Goal: Task Accomplishment & Management: Use online tool/utility

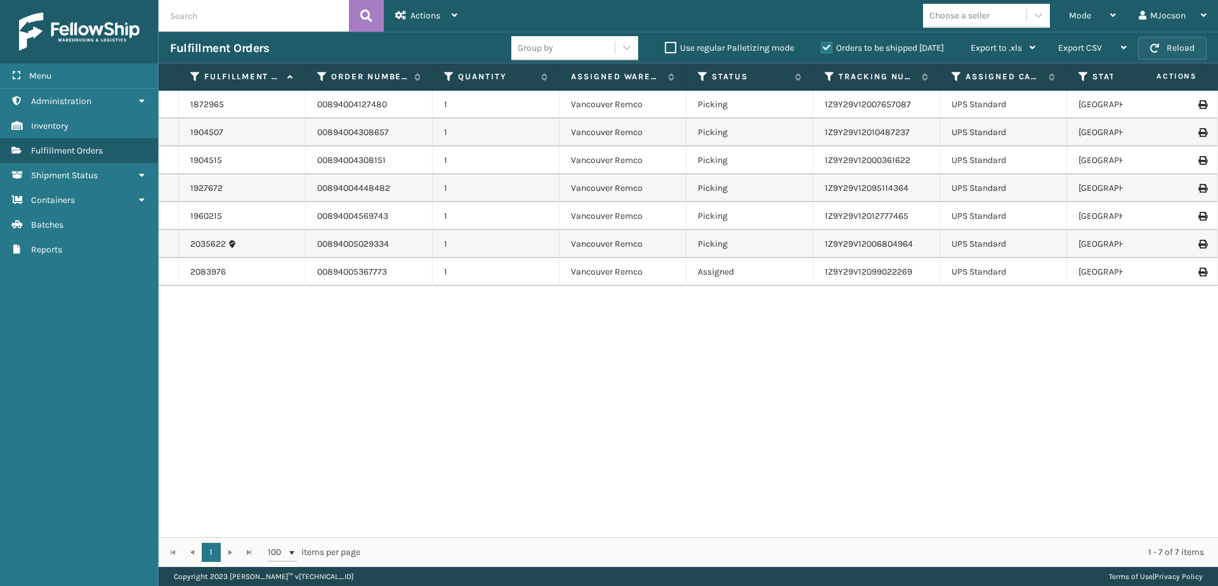
click at [1170, 45] on button "Reload" at bounding box center [1172, 48] width 68 height 23
click at [734, 448] on div "1872965 00894004127480 1 [GEOGRAPHIC_DATA] Remco Picking 1Z9Y29V12007657087 UPS…" at bounding box center [688, 314] width 1059 height 446
click at [1161, 46] on button "Reload" at bounding box center [1172, 48] width 68 height 23
click at [1169, 44] on button "Reload" at bounding box center [1172, 48] width 68 height 23
click at [1084, 13] on span "Mode" at bounding box center [1080, 15] width 22 height 11
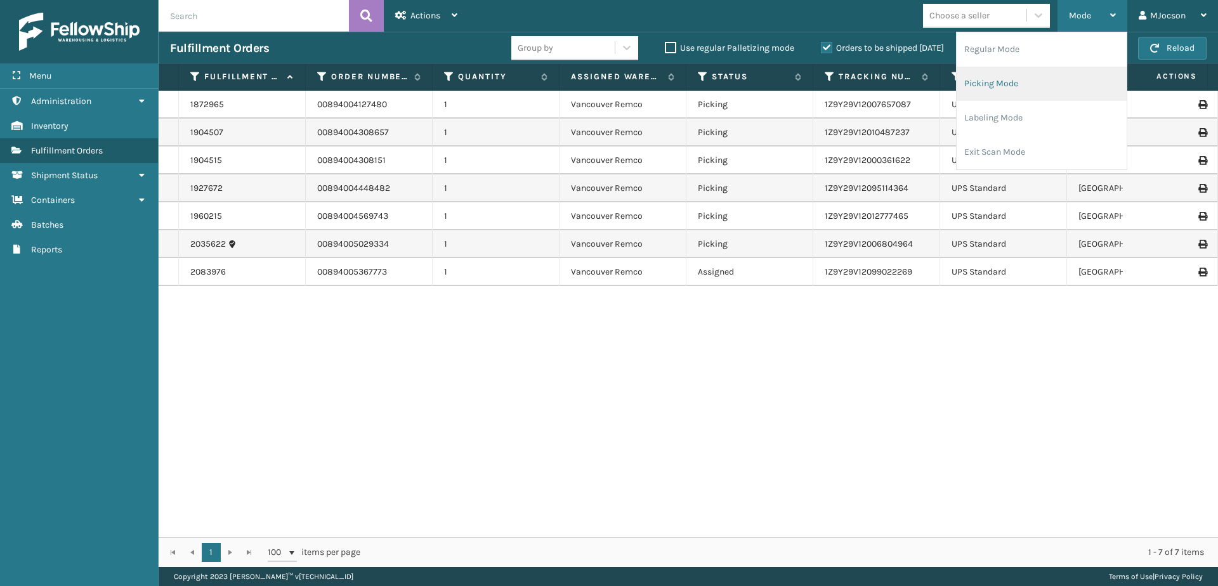
click at [1037, 84] on li "Picking Mode" at bounding box center [1041, 84] width 170 height 34
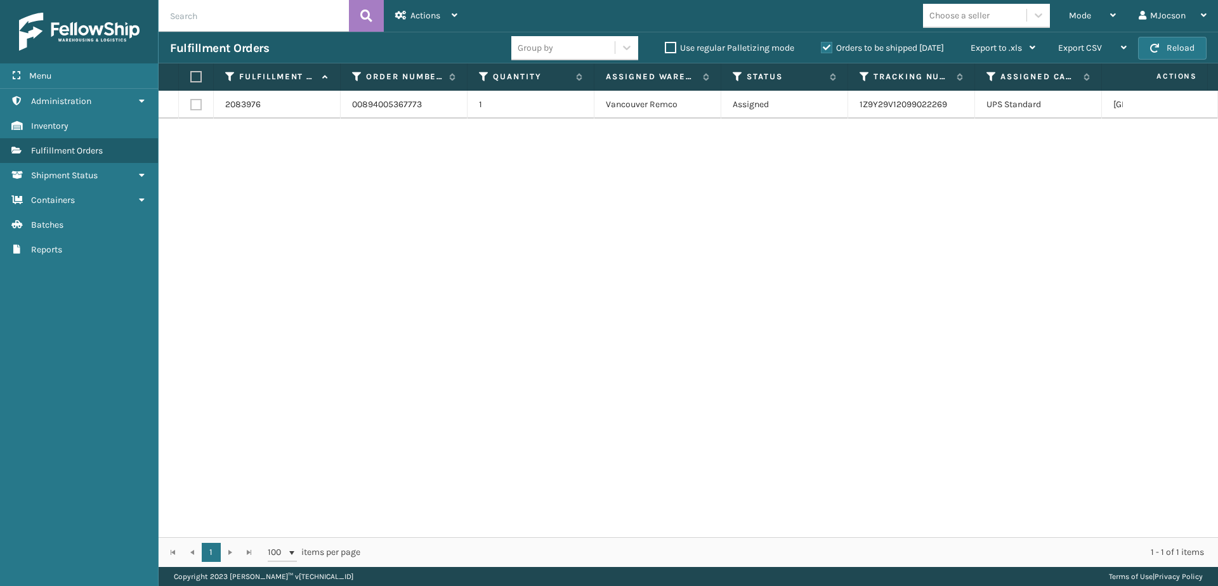
click at [196, 83] on th at bounding box center [196, 76] width 35 height 27
click at [192, 75] on label at bounding box center [194, 76] width 8 height 11
click at [191, 75] on input "checkbox" at bounding box center [190, 77] width 1 height 8
checkbox input "true"
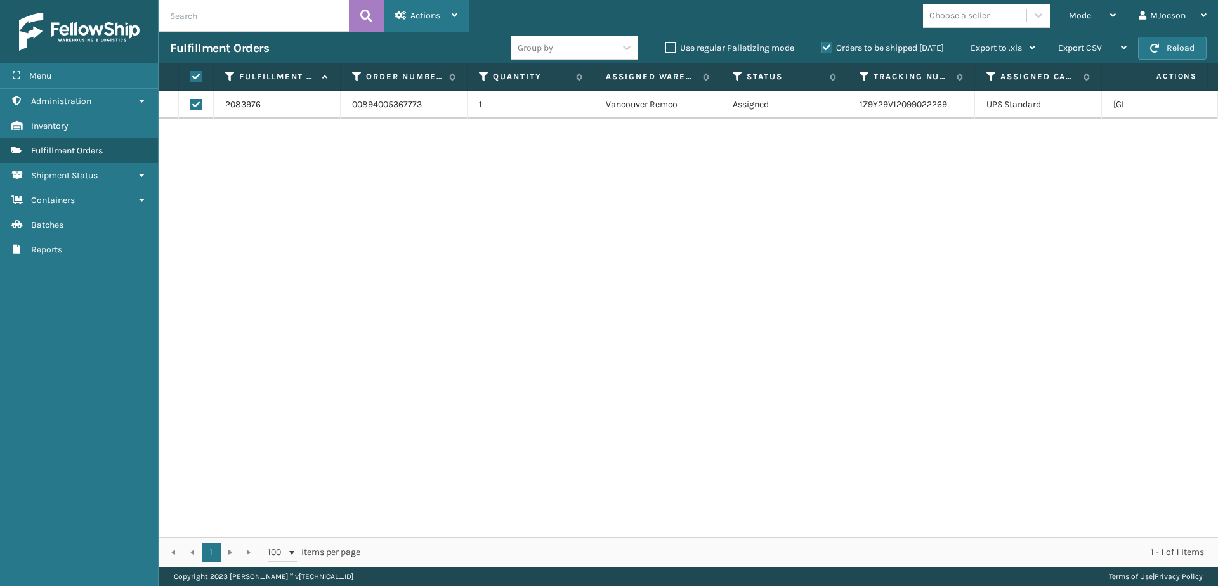
click at [429, 20] on span "Actions" at bounding box center [425, 15] width 30 height 11
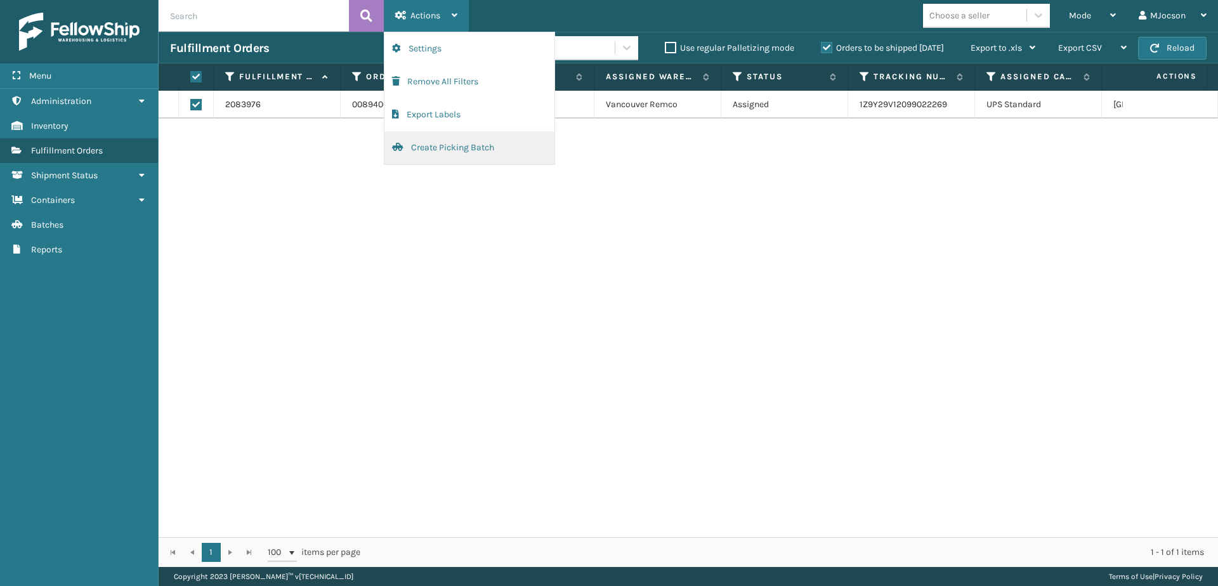
click at [415, 148] on button "Create Picking Batch" at bounding box center [469, 147] width 170 height 33
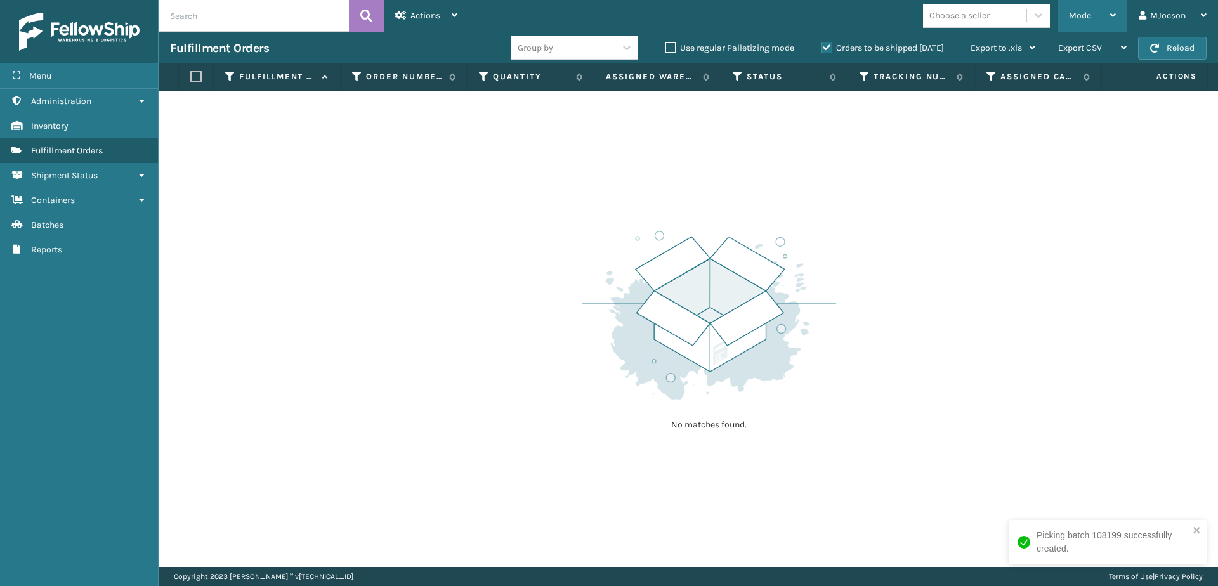
click at [1078, 22] on div "Mode" at bounding box center [1092, 16] width 47 height 32
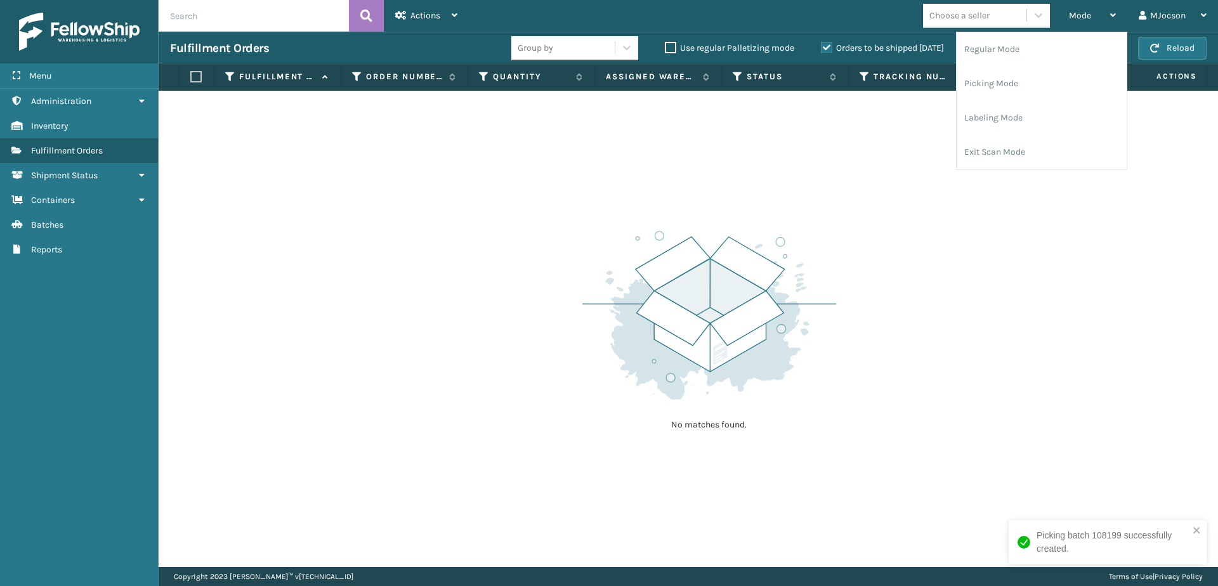
click at [847, 224] on div "No matches found." at bounding box center [688, 329] width 1059 height 476
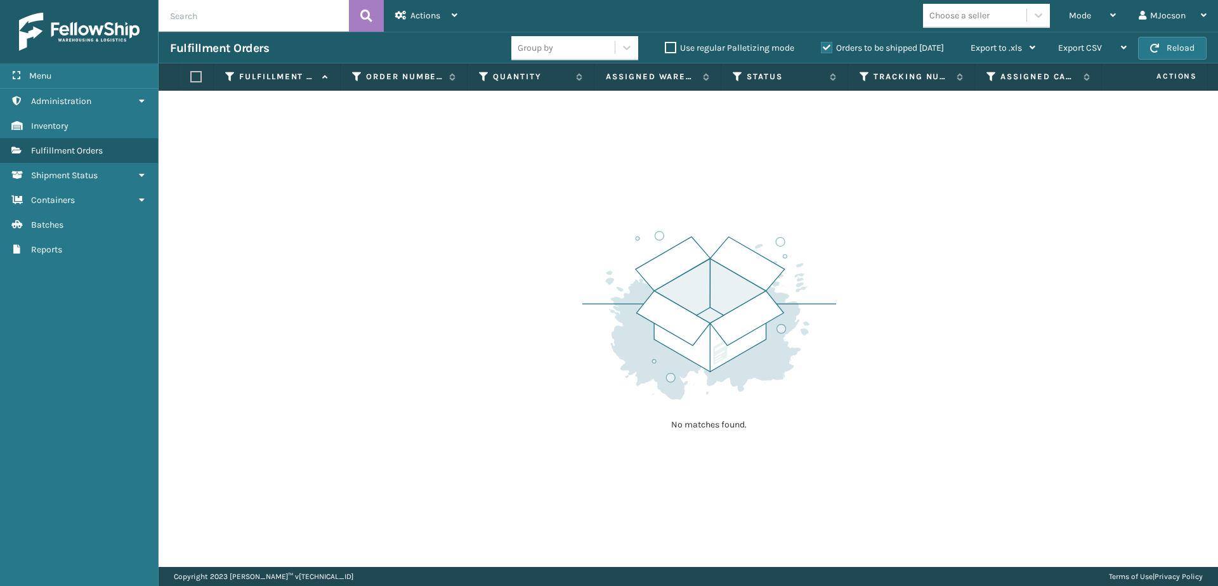
click at [889, 344] on div "No matches found." at bounding box center [688, 329] width 1059 height 476
click at [1091, 12] on div "Mode" at bounding box center [1092, 16] width 47 height 32
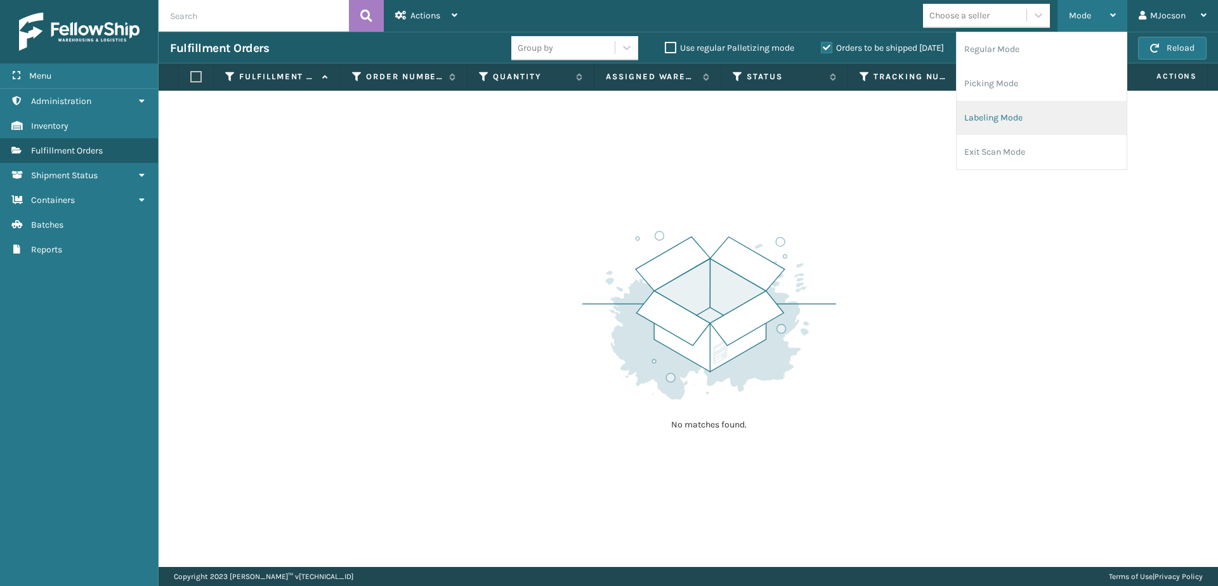
click at [970, 122] on li "Labeling Mode" at bounding box center [1041, 118] width 170 height 34
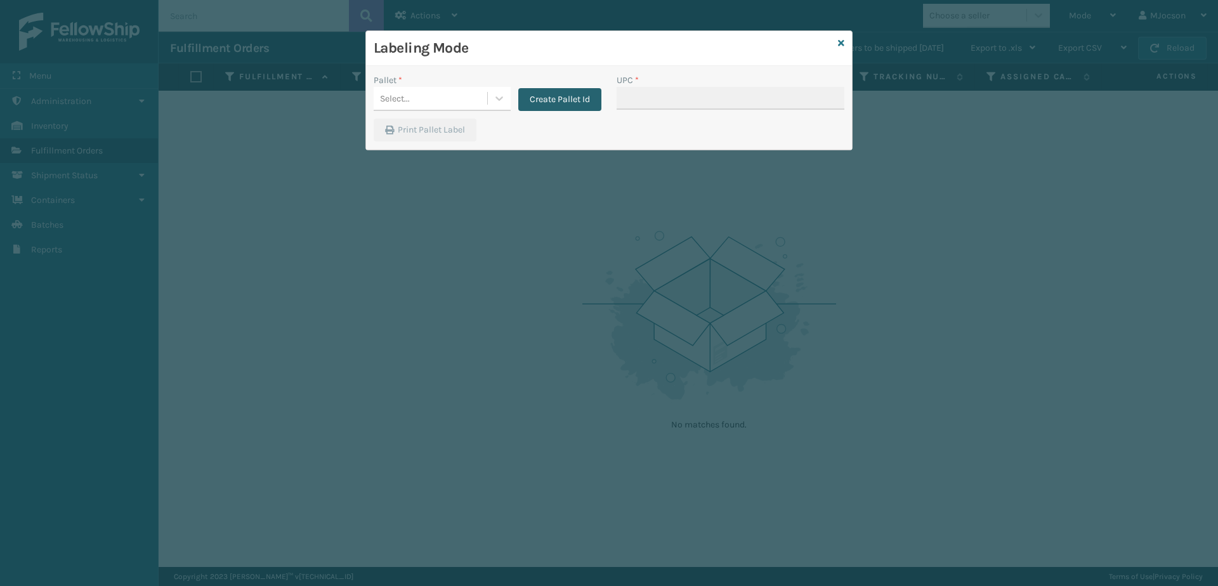
click at [530, 98] on button "Create Pallet Id" at bounding box center [559, 99] width 83 height 23
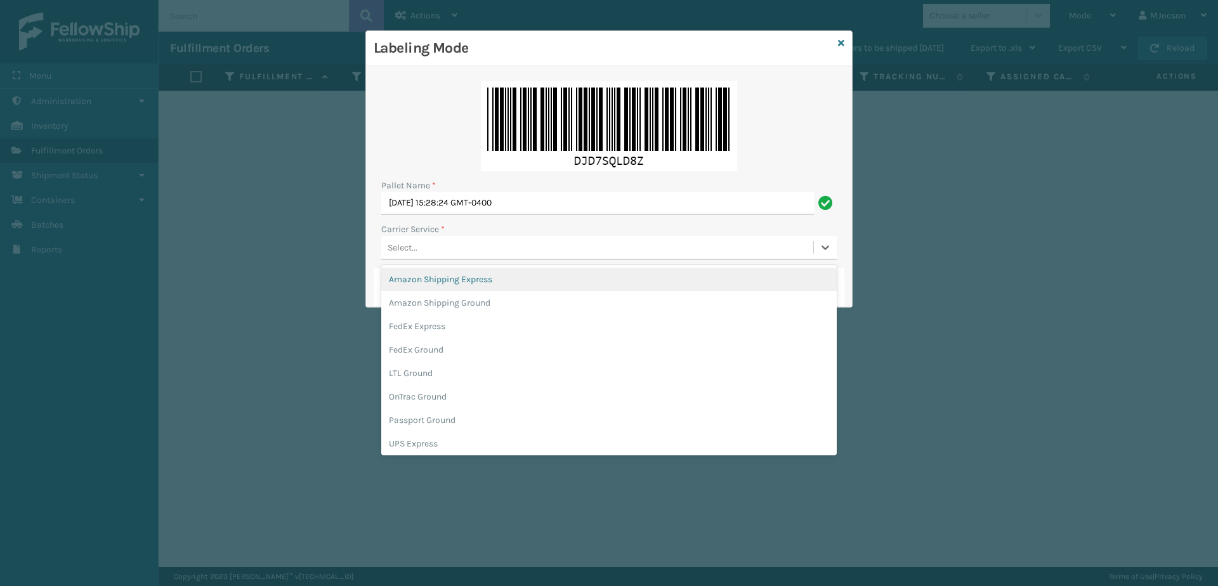
click at [390, 249] on div "Select..." at bounding box center [402, 247] width 30 height 13
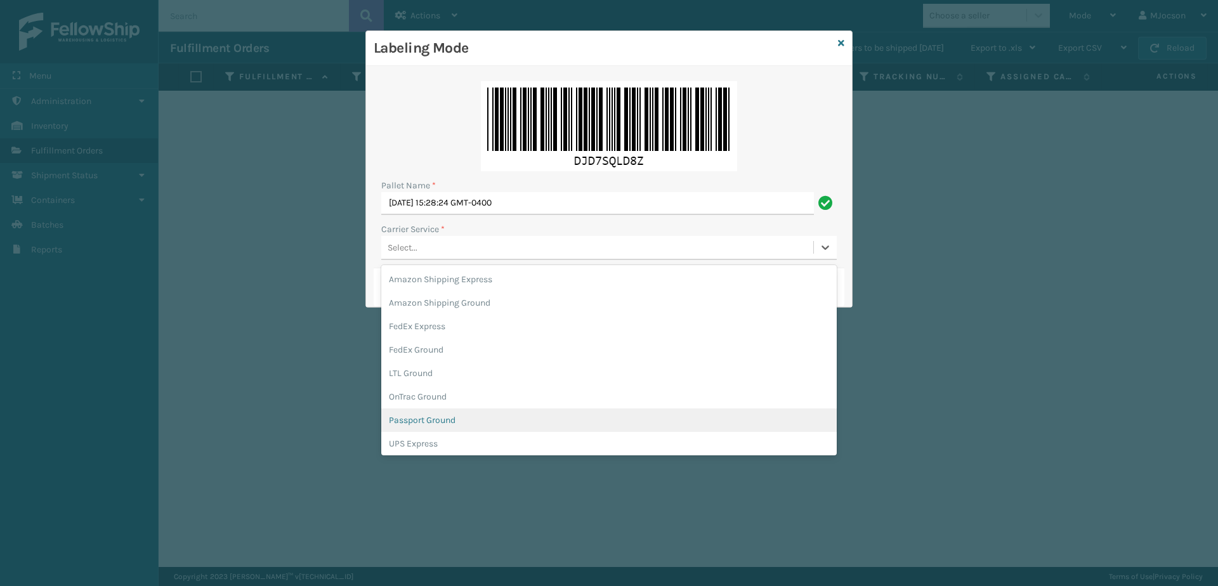
scroll to position [73, 0]
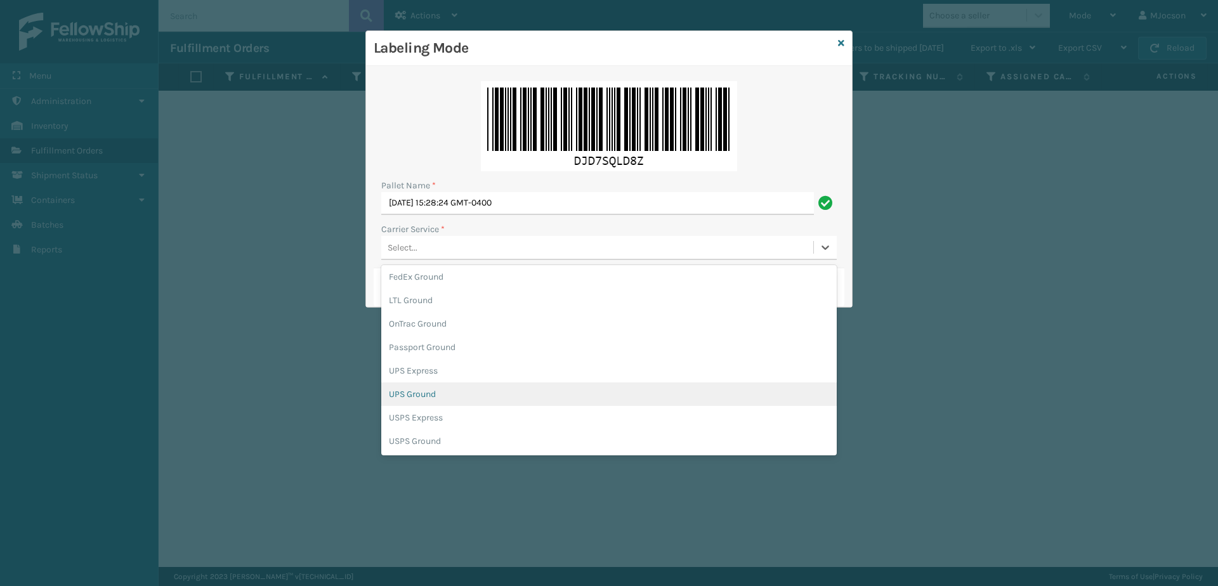
click at [428, 398] on div "UPS Ground" at bounding box center [608, 393] width 455 height 23
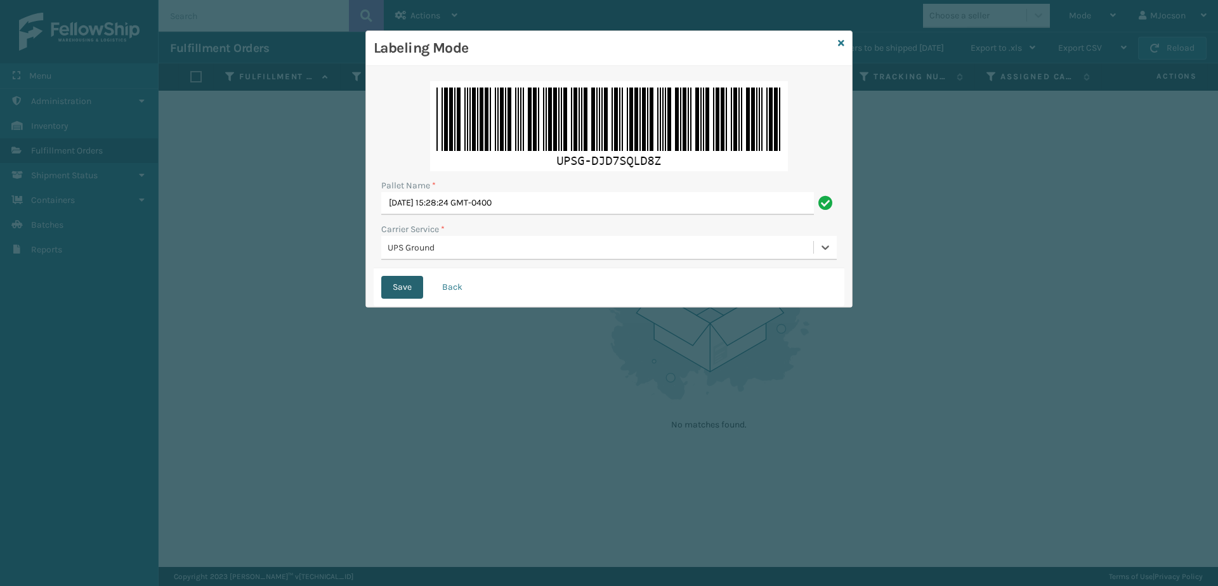
click at [395, 277] on button "Save" at bounding box center [402, 287] width 42 height 23
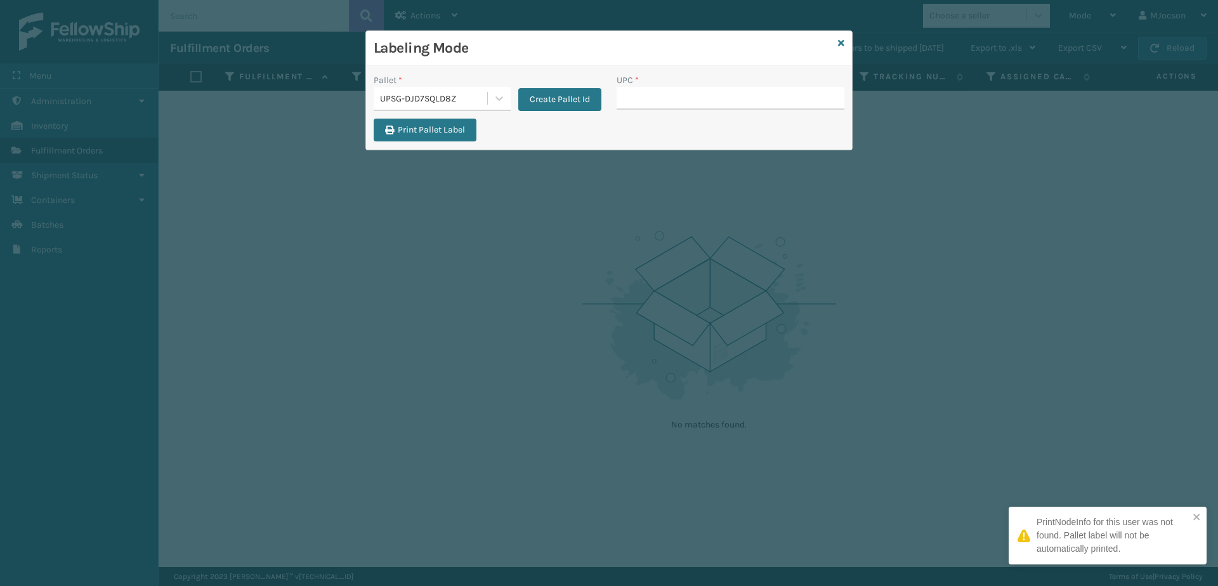
click at [653, 96] on input "UPC *" at bounding box center [730, 98] width 228 height 23
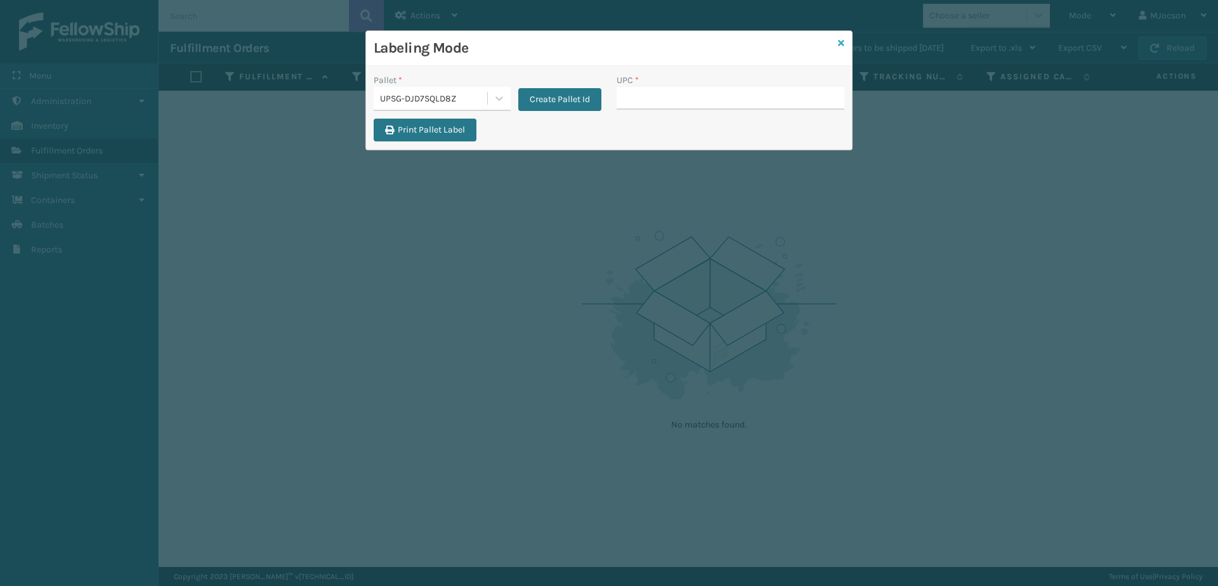
click at [843, 43] on icon at bounding box center [841, 43] width 6 height 9
